Goal: Task Accomplishment & Management: Manage account settings

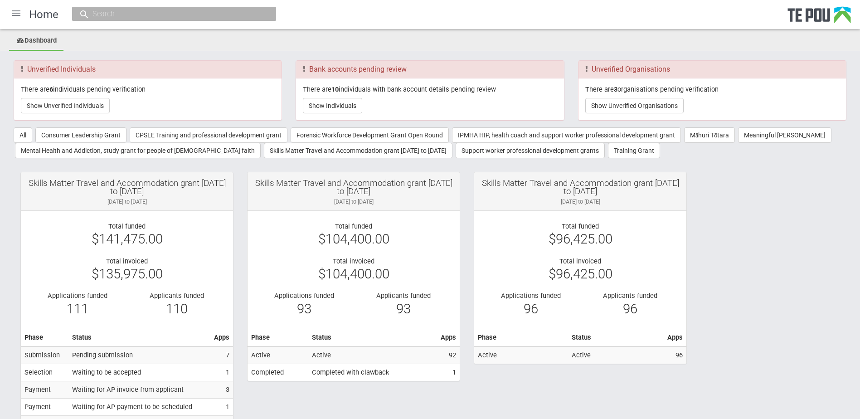
click at [17, 15] on div at bounding box center [16, 13] width 22 height 22
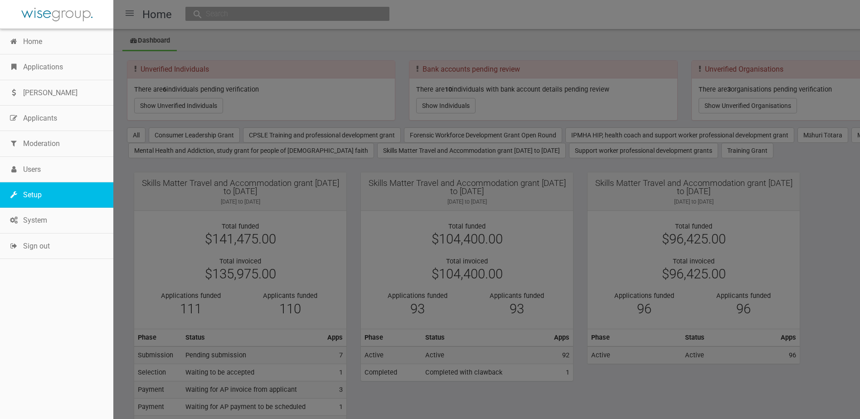
click at [30, 192] on link "Setup" at bounding box center [56, 194] width 113 height 25
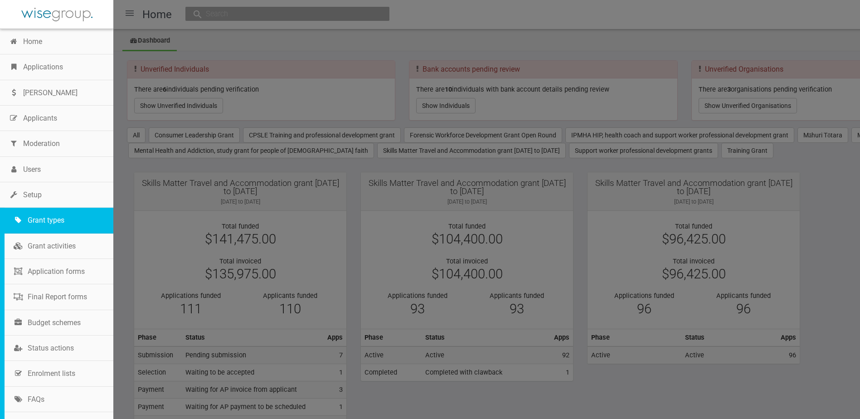
click at [51, 225] on link "Grant types" at bounding box center [59, 220] width 109 height 25
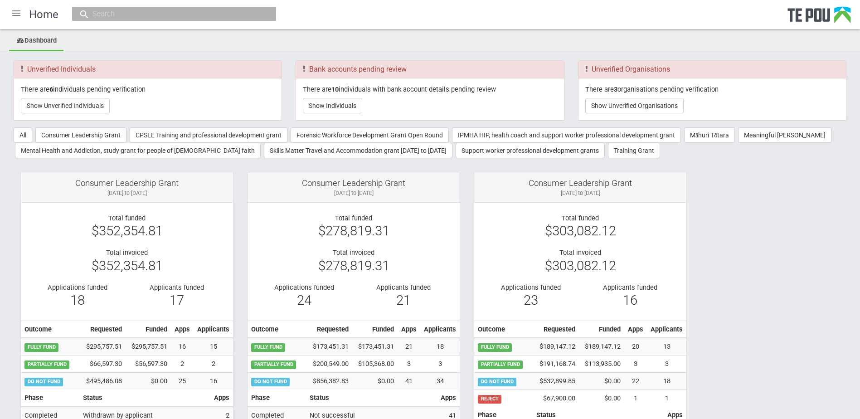
click at [15, 11] on div at bounding box center [16, 13] width 22 height 22
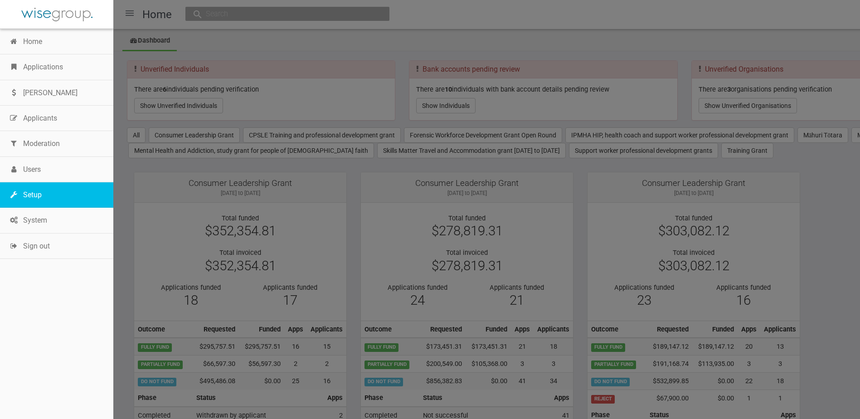
click at [43, 192] on link "Setup" at bounding box center [56, 194] width 113 height 25
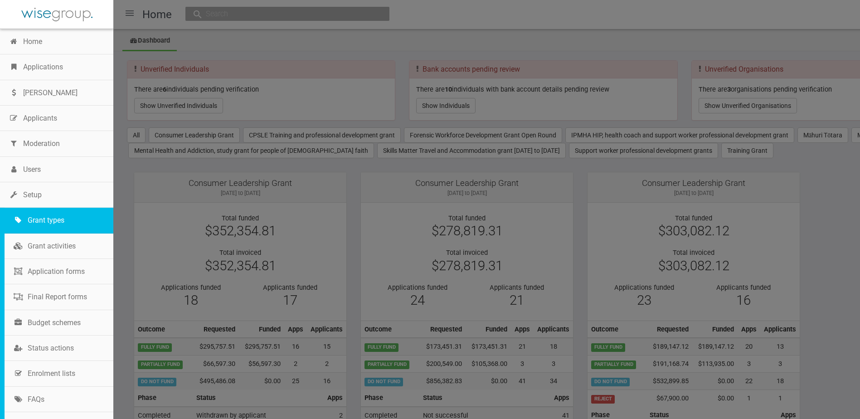
click at [47, 209] on link "Grant types" at bounding box center [59, 220] width 109 height 25
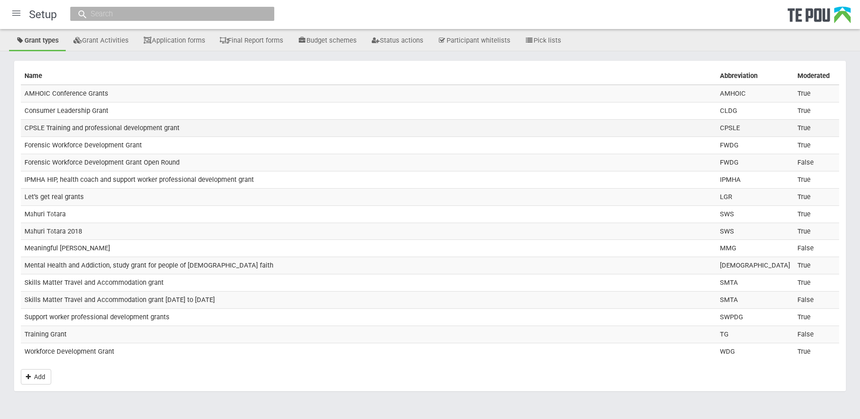
click at [114, 126] on td "CPSLE Training and professional development grant" at bounding box center [369, 127] width 696 height 17
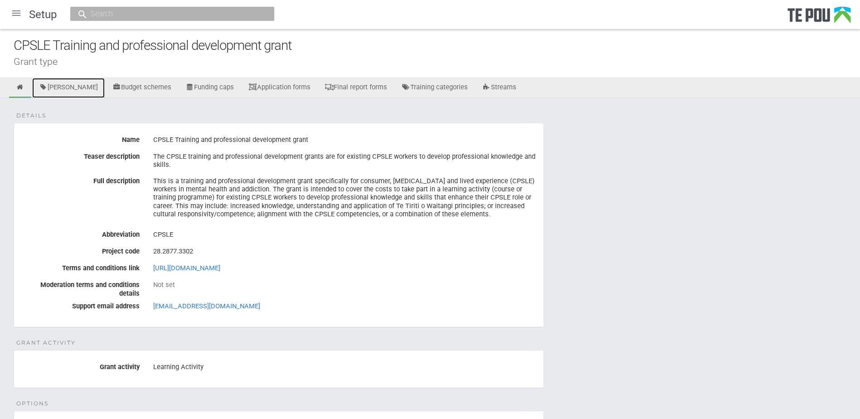
click at [76, 96] on link "[PERSON_NAME]" at bounding box center [68, 88] width 73 height 20
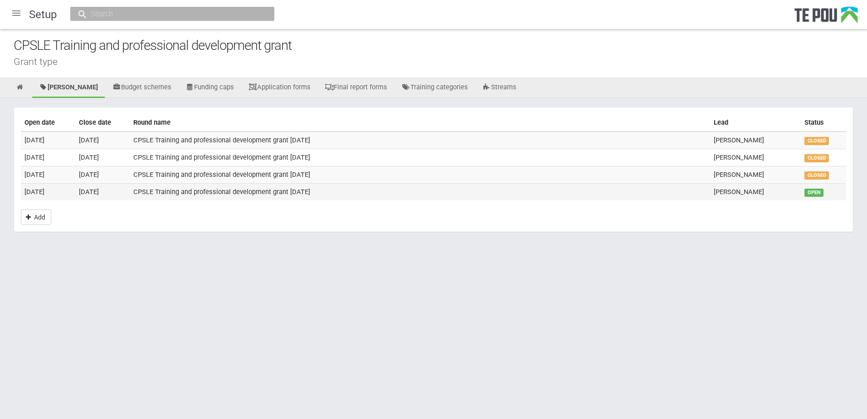
click at [130, 190] on td "CPSLE Training and professional development grant September 2025" at bounding box center [420, 191] width 580 height 17
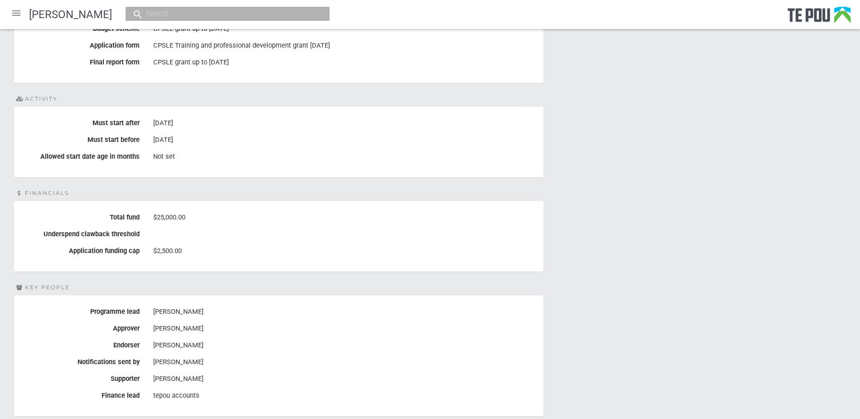
scroll to position [362, 0]
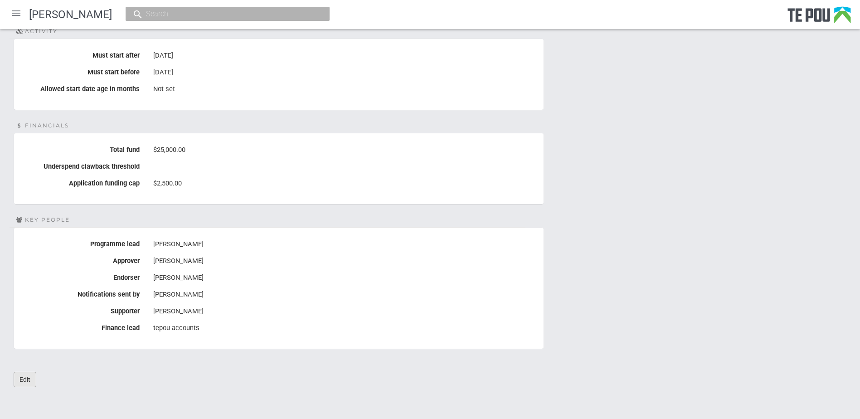
click at [32, 382] on link "Edit" at bounding box center [25, 379] width 23 height 15
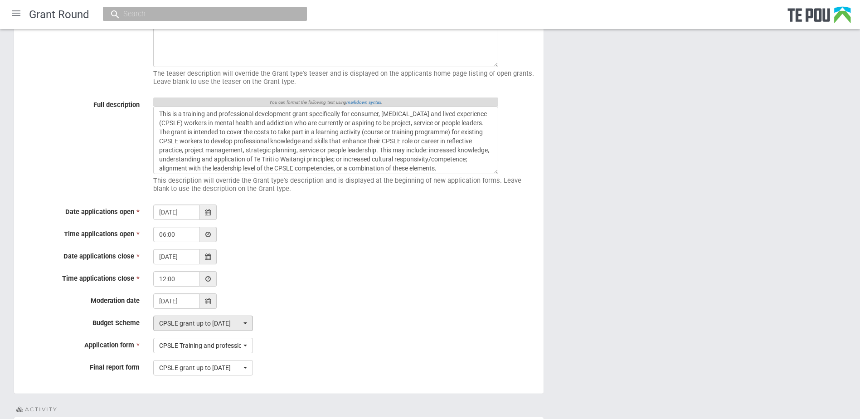
scroll to position [136, 0]
click at [212, 255] on div at bounding box center [208, 255] width 17 height 15
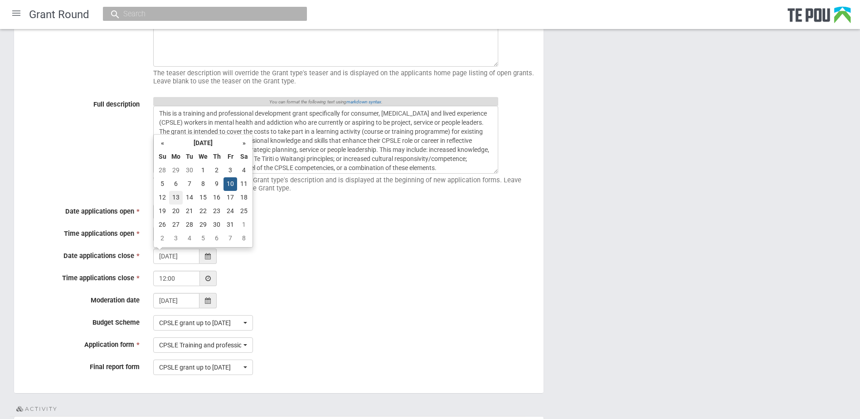
click at [177, 196] on td "13" at bounding box center [176, 198] width 14 height 14
type input "13/10/2025"
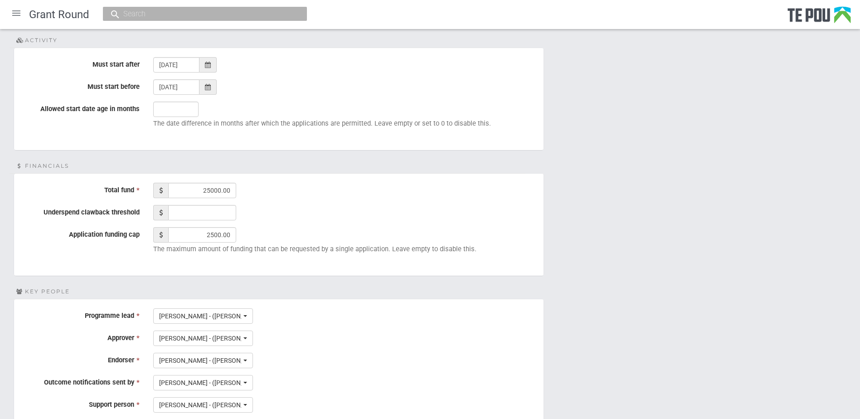
scroll to position [589, 0]
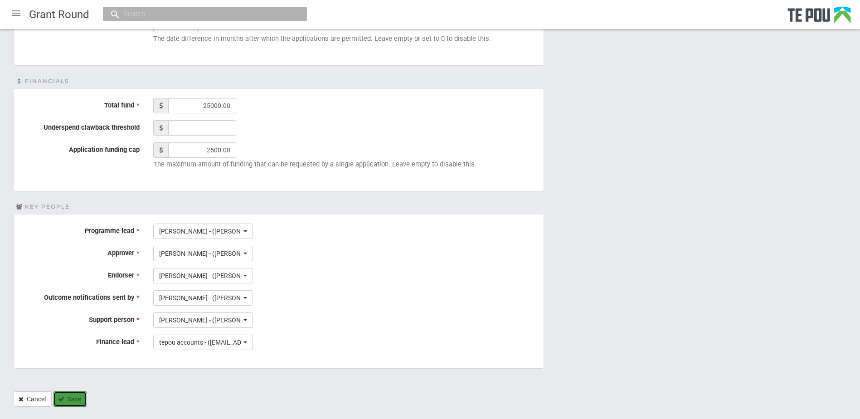
click at [71, 397] on button "Save" at bounding box center [70, 398] width 34 height 15
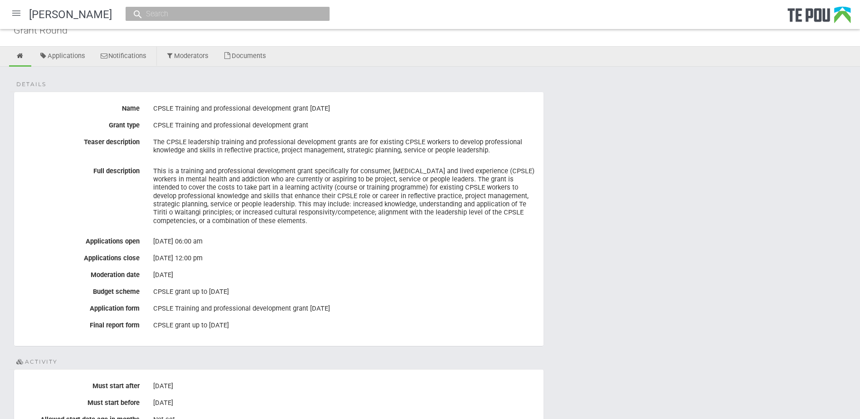
scroll to position [45, 0]
